Goal: Transaction & Acquisition: Download file/media

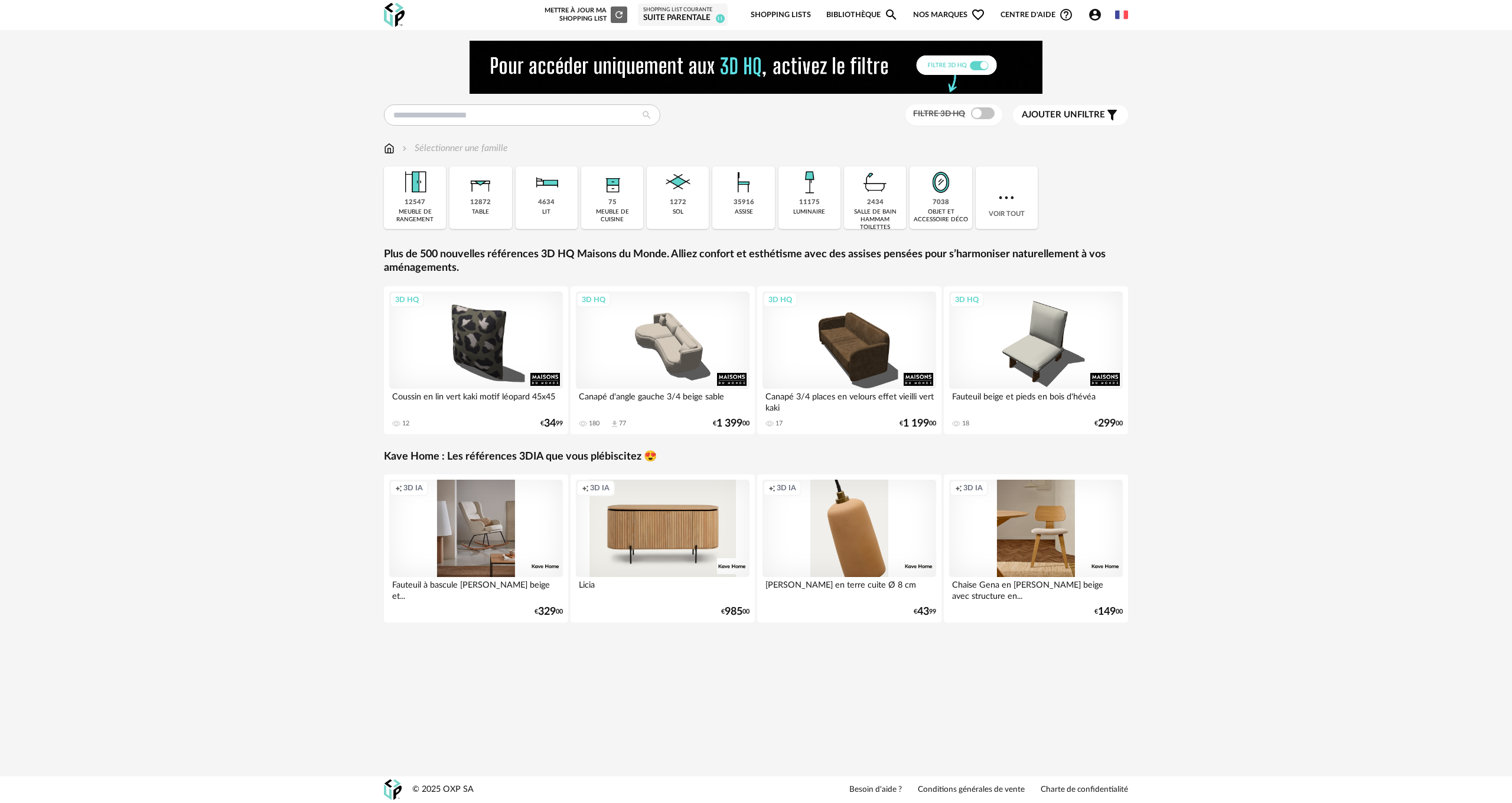
click at [391, 148] on img at bounding box center [390, 148] width 11 height 14
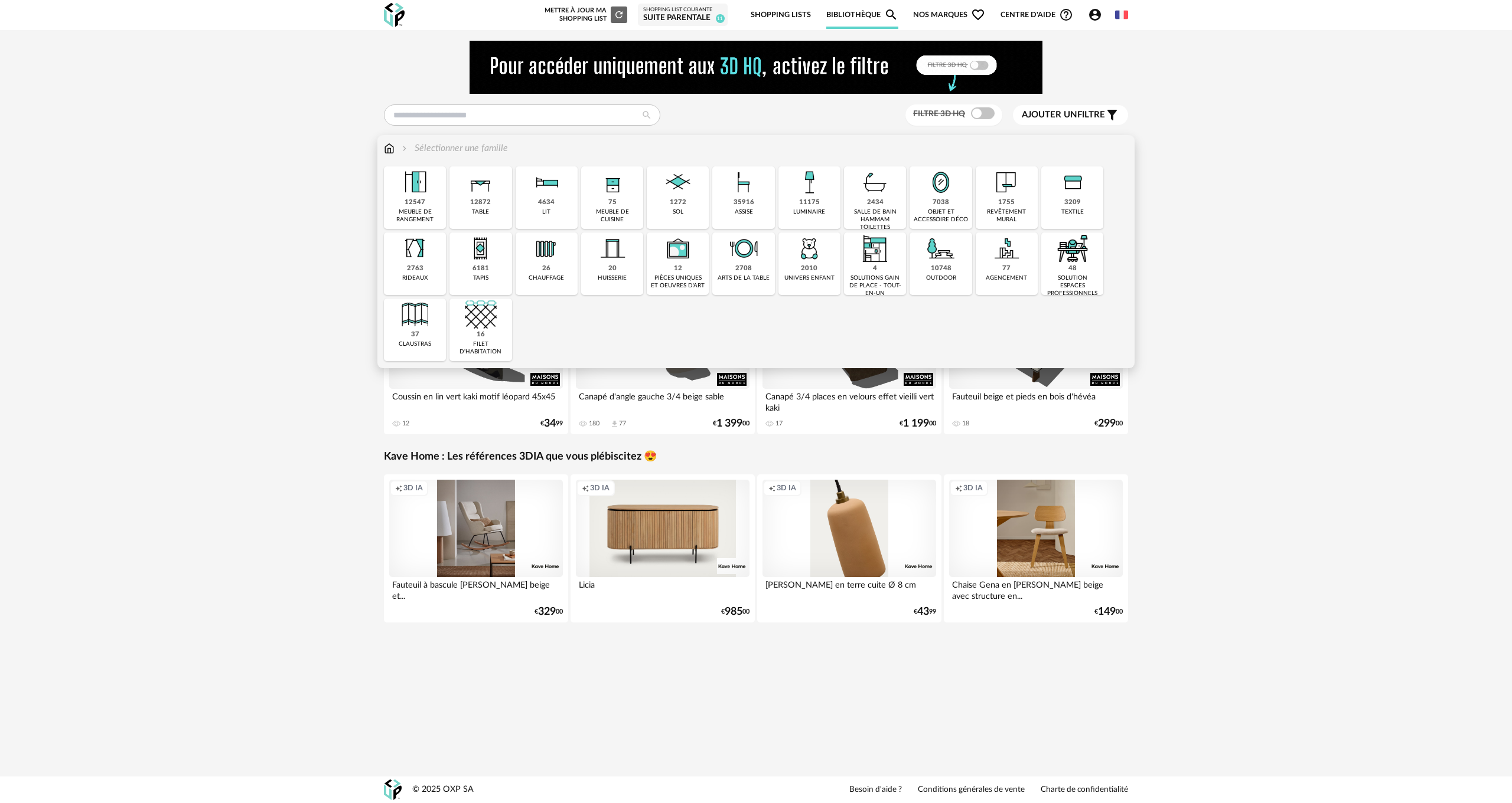
click at [927, 202] on div "7038 objet et accessoire déco" at bounding box center [939, 198] width 62 height 62
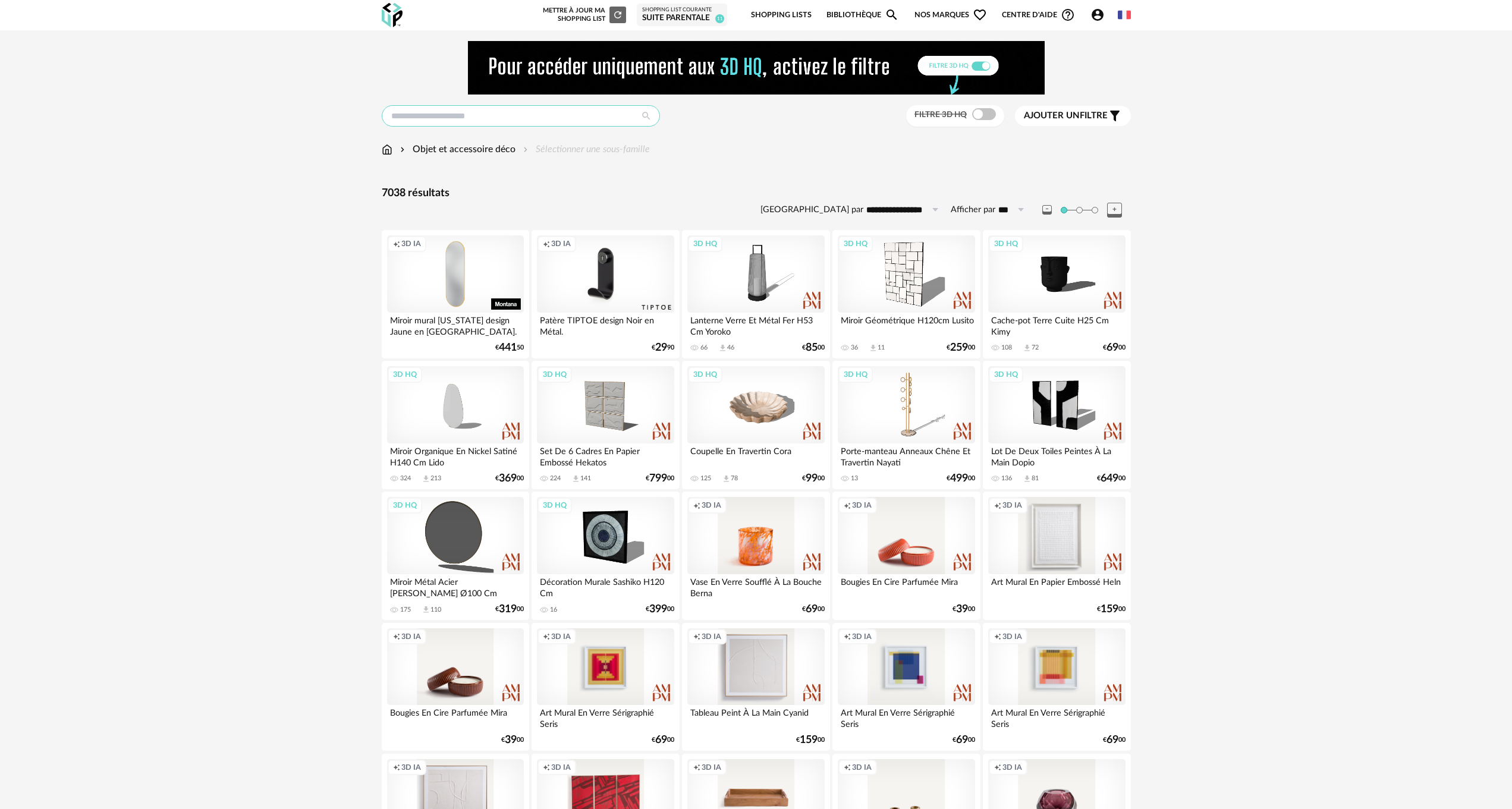
click at [464, 114] on input "text" at bounding box center [520, 116] width 279 height 21
type input "****"
type input "**********"
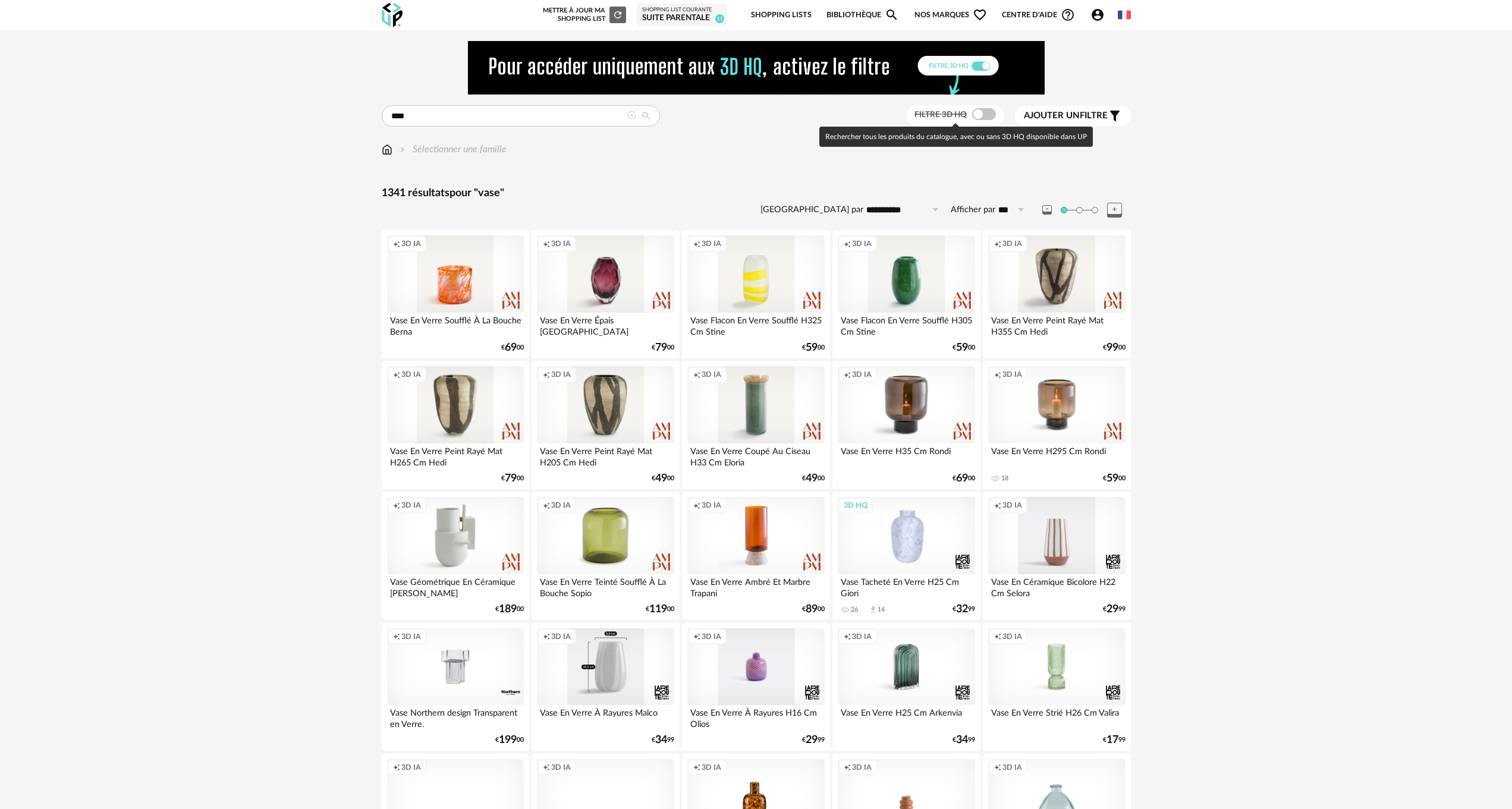
click at [987, 115] on span at bounding box center [984, 114] width 24 height 12
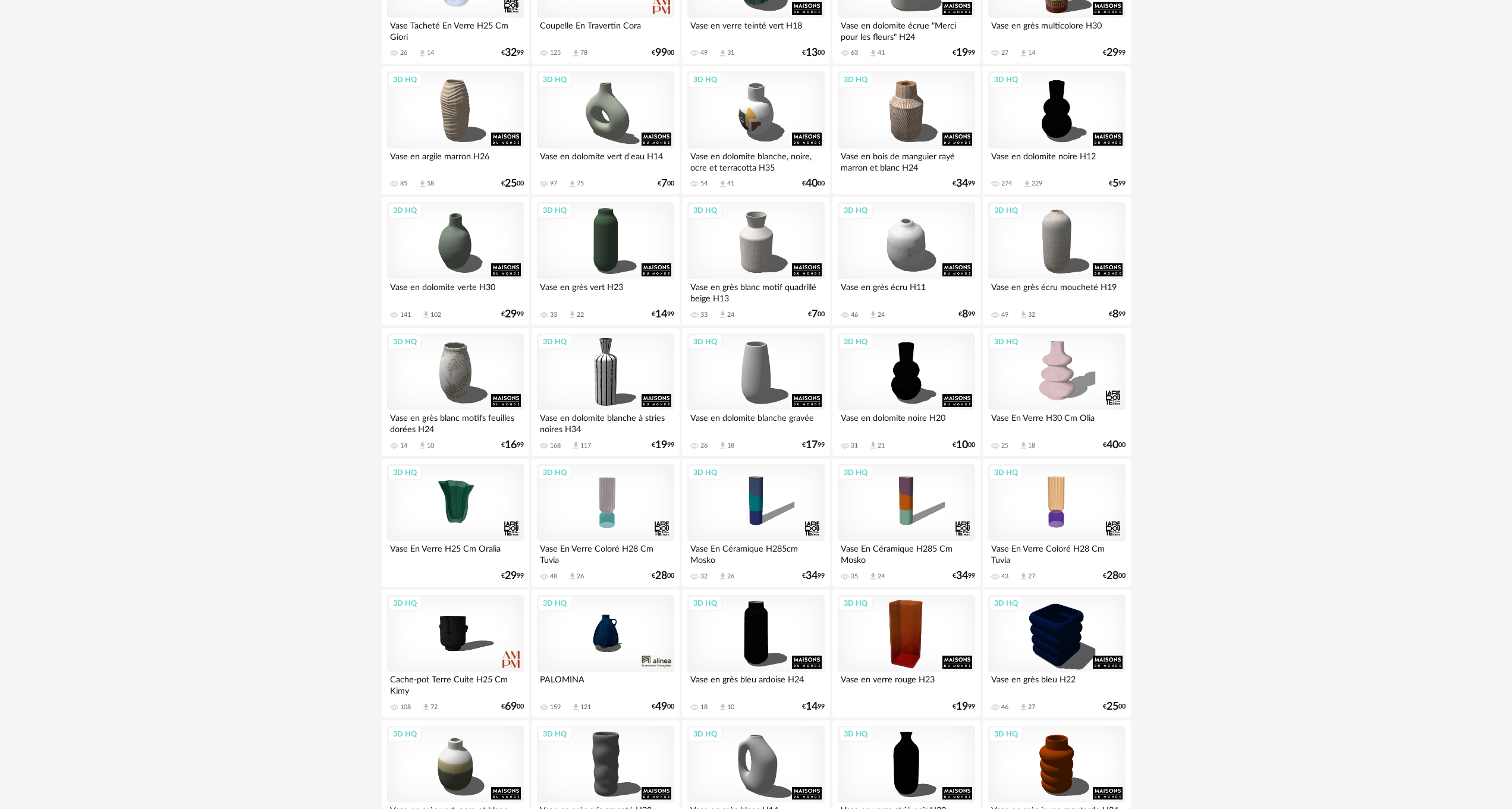
scroll to position [297, 0]
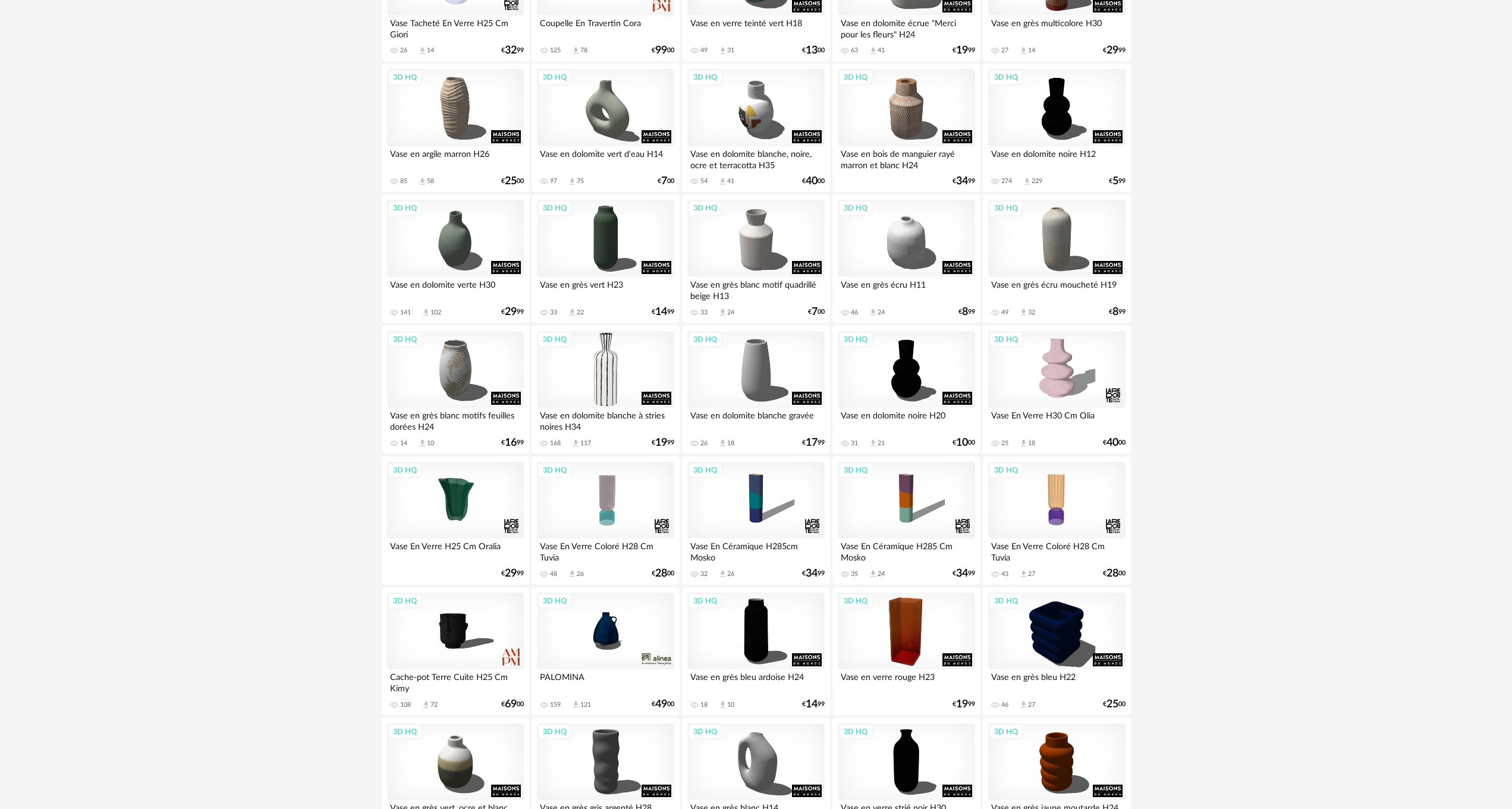
click at [601, 371] on div "3D HQ" at bounding box center [605, 370] width 137 height 78
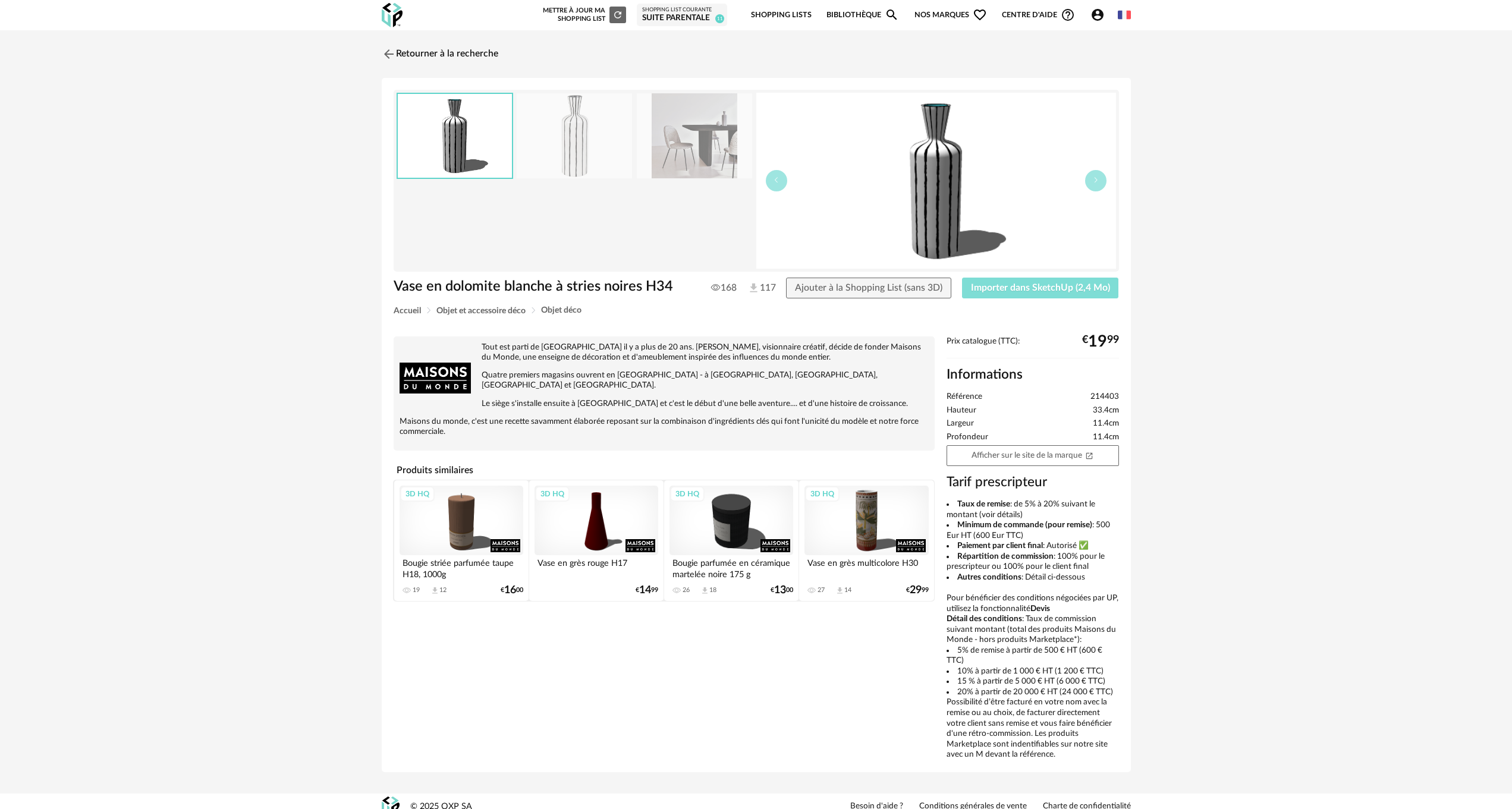
click at [1061, 287] on span "Importer dans SketchUp (2,4 Mo)" at bounding box center [1040, 288] width 139 height 9
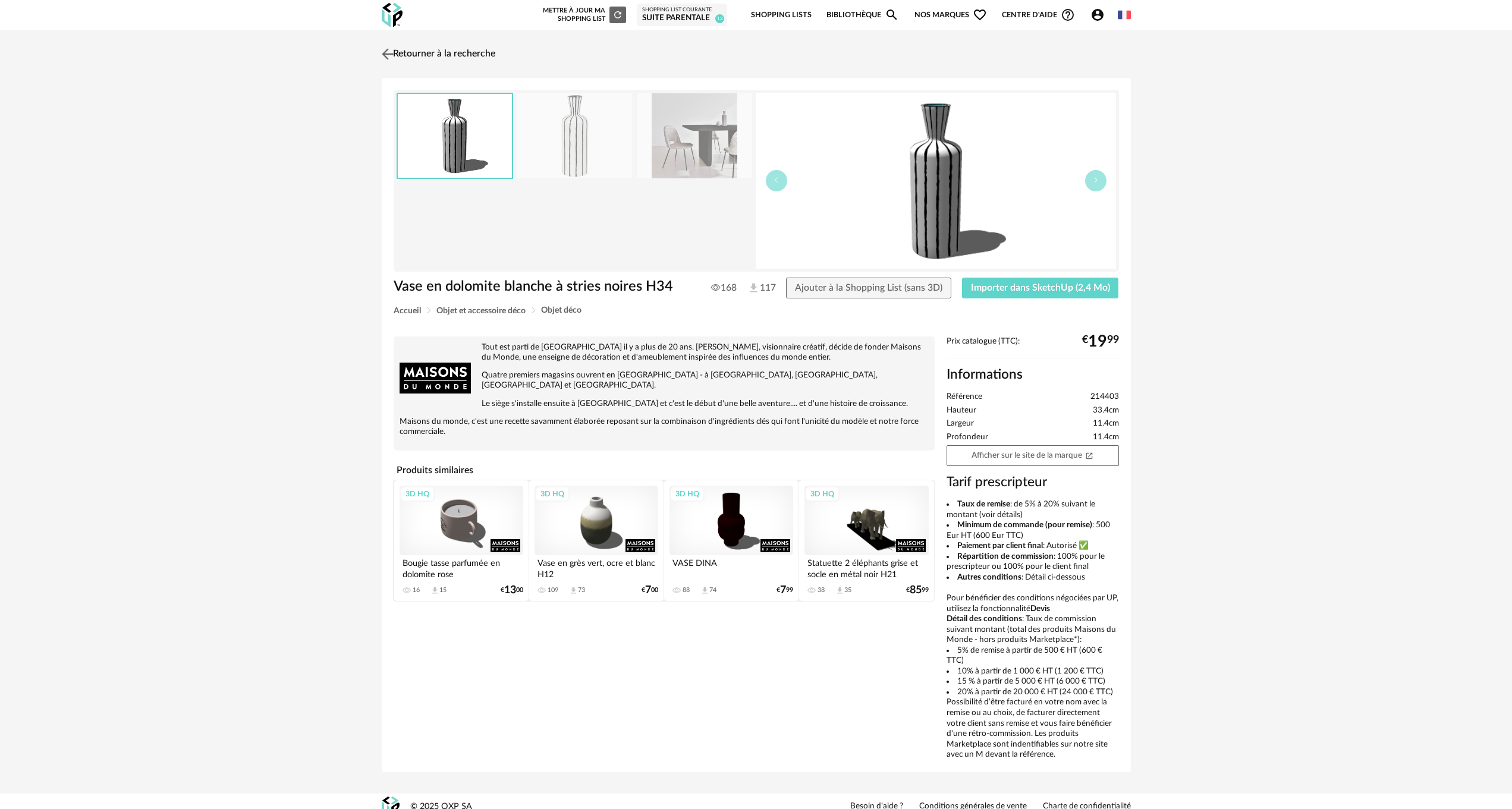
click at [419, 50] on link "Retourner à la recherche" at bounding box center [437, 54] width 117 height 26
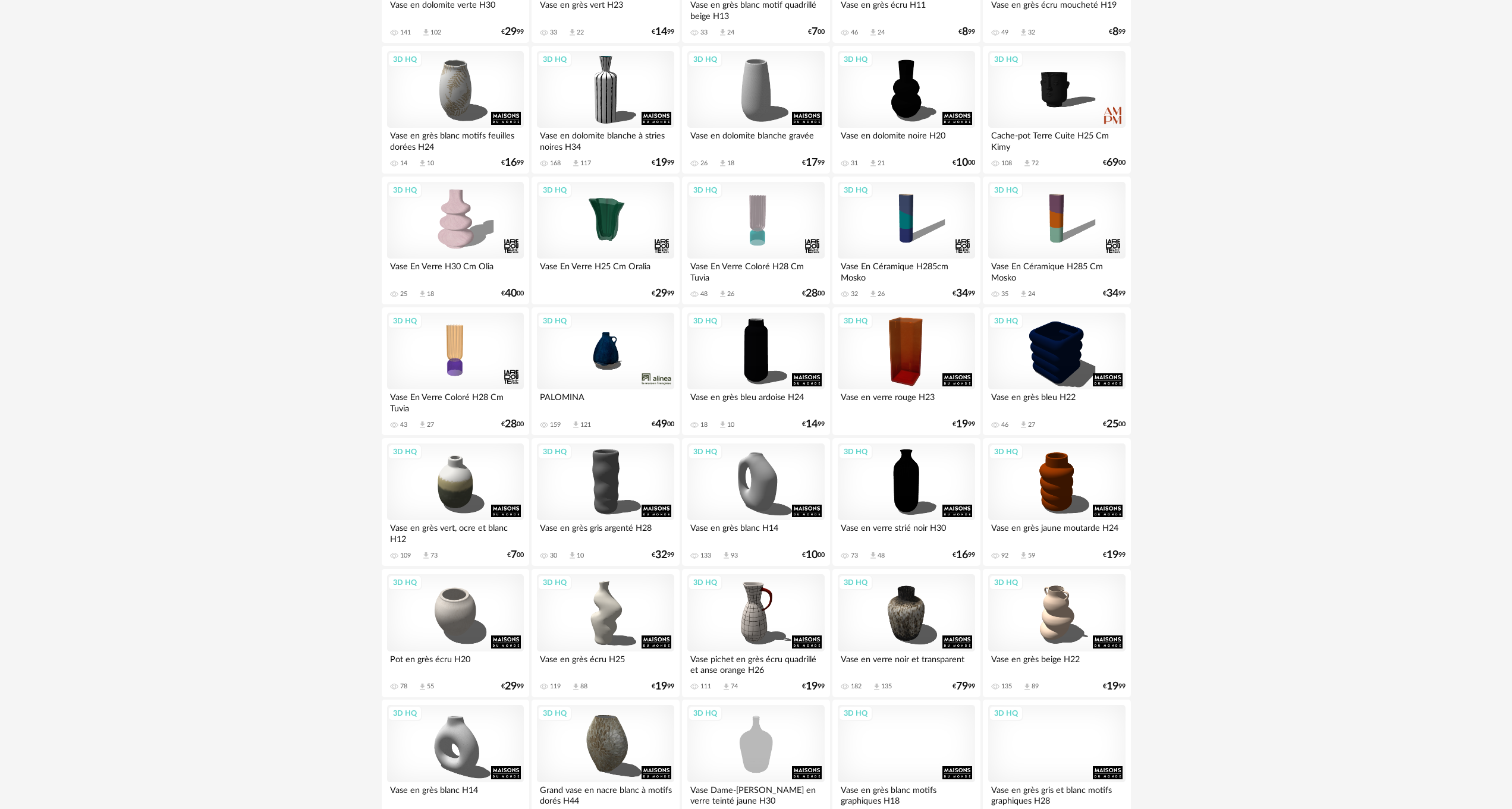
scroll to position [579, 0]
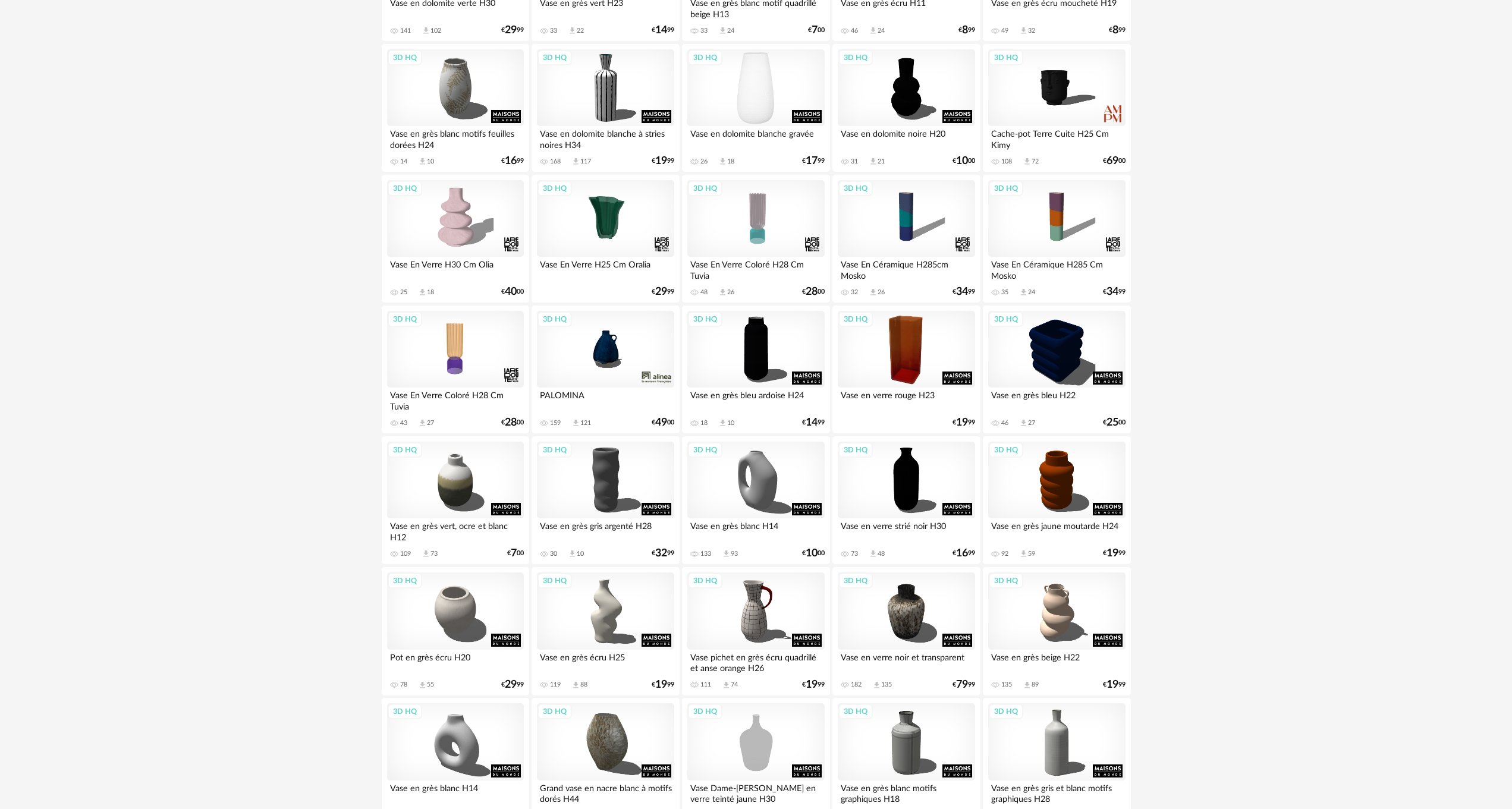
click at [753, 84] on div "3D HQ" at bounding box center [756, 88] width 137 height 78
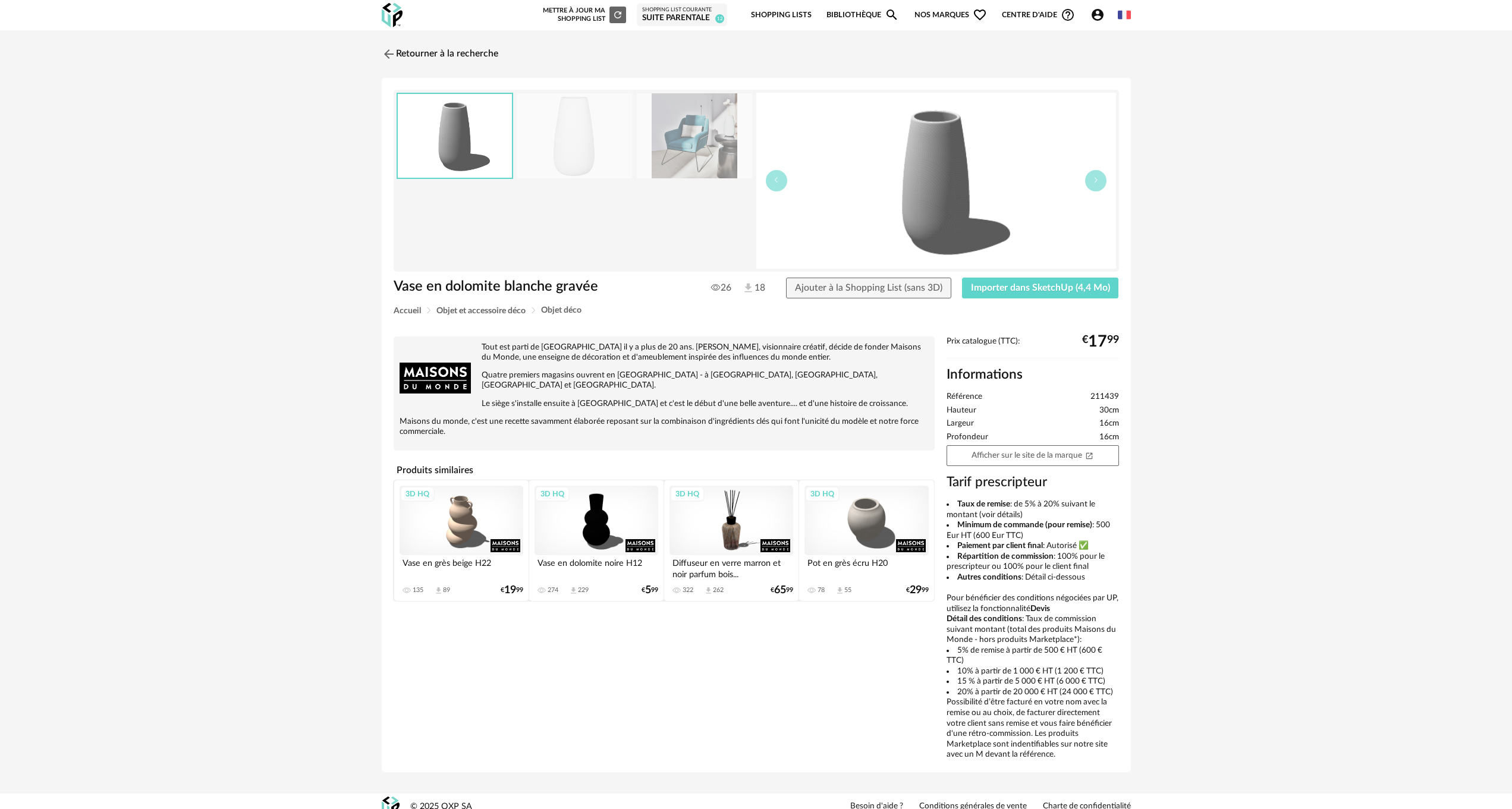
click at [714, 129] on img at bounding box center [694, 136] width 116 height 85
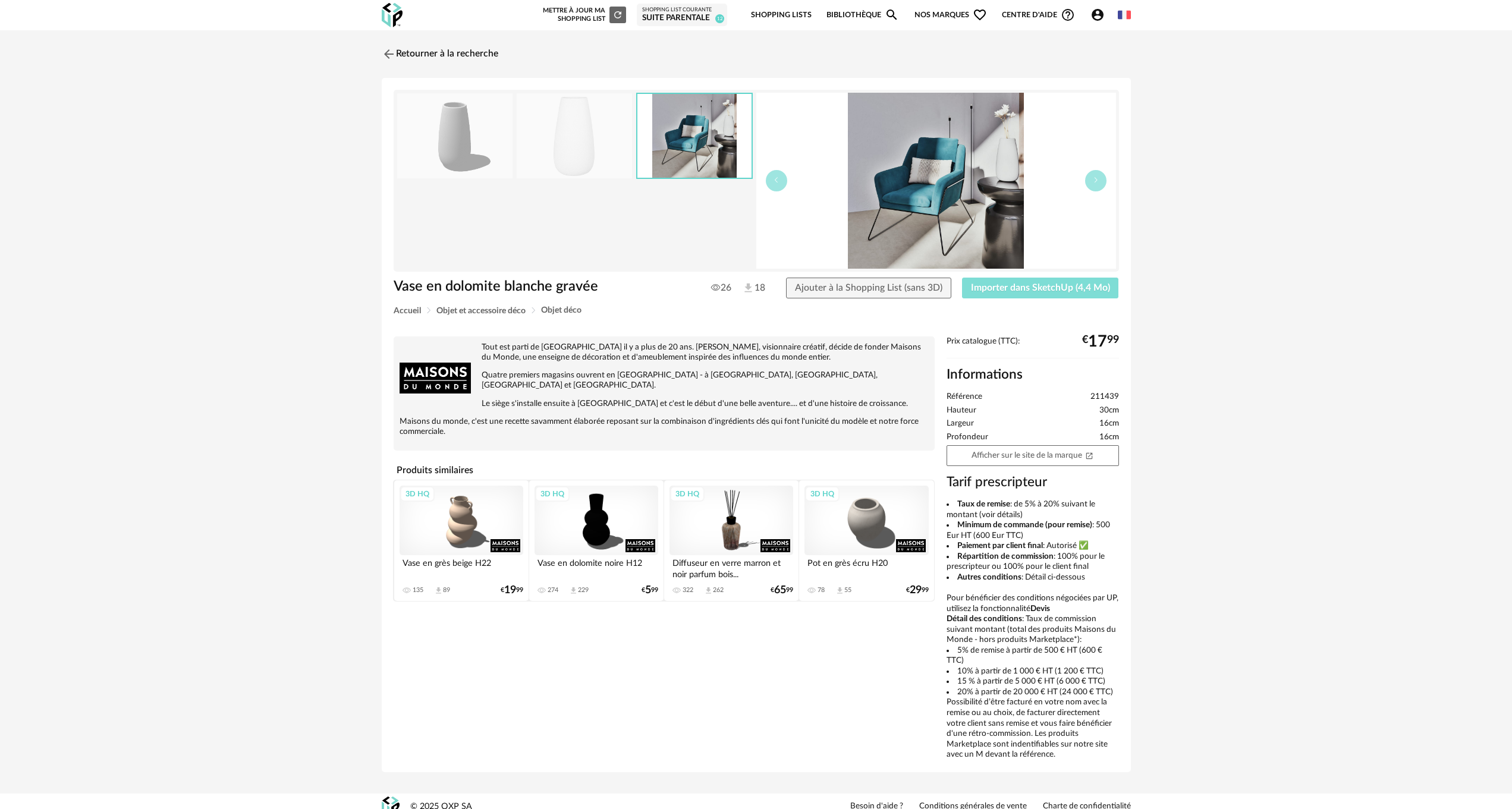
click at [1009, 287] on span "Importer dans SketchUp (4,4 Mo)" at bounding box center [1040, 288] width 139 height 9
